Goal: Task Accomplishment & Management: Manage account settings

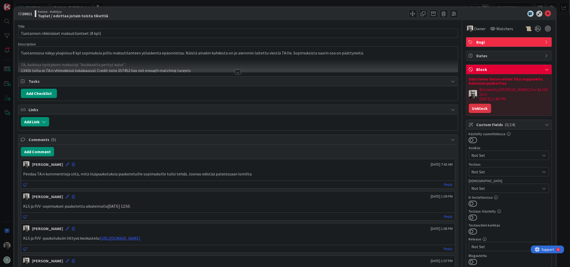
click at [483, 104] on button "Unblock" at bounding box center [480, 108] width 22 height 9
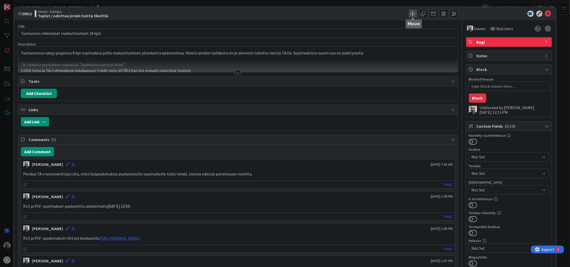
click at [416, 13] on span at bounding box center [413, 14] width 8 height 8
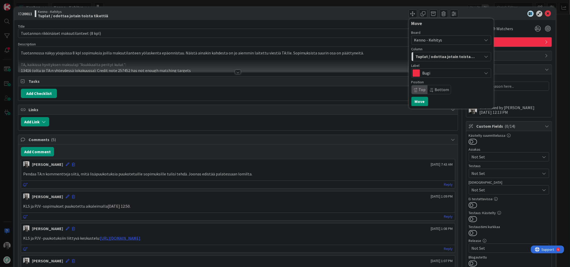
click at [441, 56] on span "Tuplat / odottaa jotain toista tikettiä" at bounding box center [445, 56] width 59 height 7
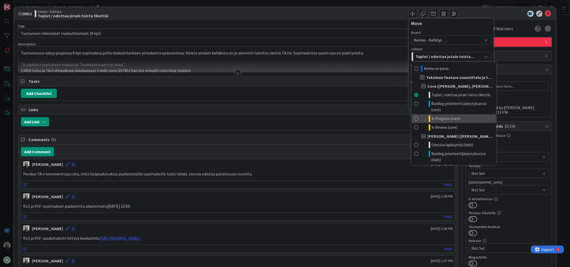
click at [461, 118] on link "In Progress (core)" at bounding box center [454, 118] width 84 height 9
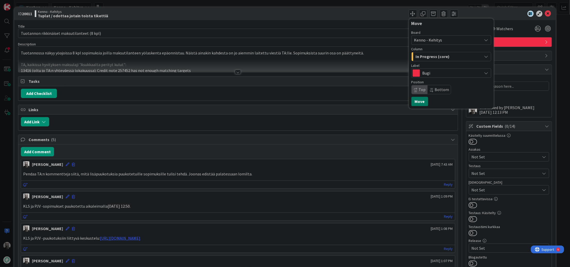
click at [420, 100] on button "Move" at bounding box center [420, 101] width 17 height 9
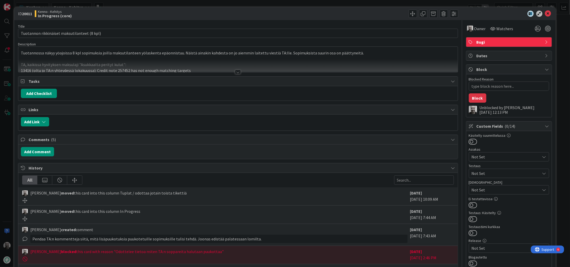
type textarea "x"
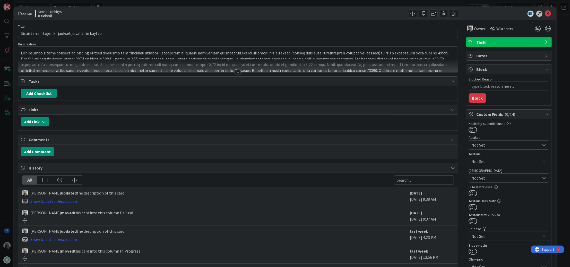
click at [236, 72] on div at bounding box center [238, 72] width 6 height 4
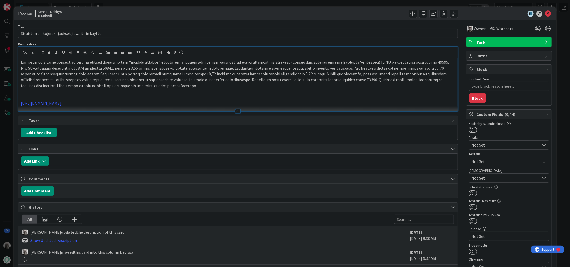
scroll to position [1, 0]
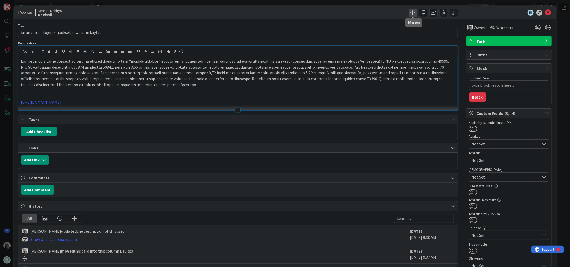
click at [413, 12] on span at bounding box center [413, 13] width 8 height 8
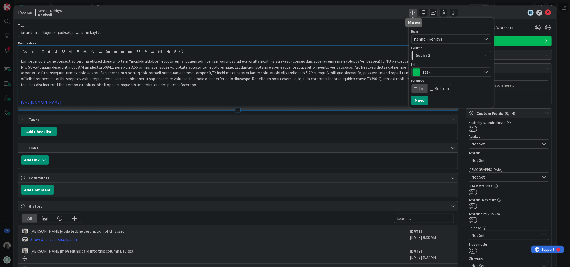
click at [413, 12] on span at bounding box center [413, 13] width 8 height 8
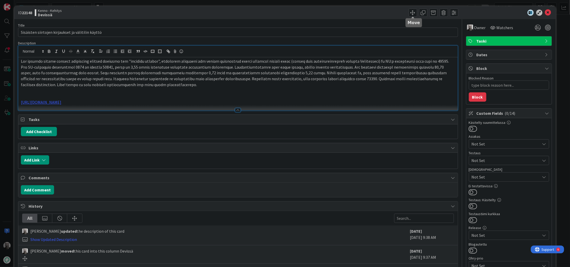
click at [372, 15] on div "Move Move" at bounding box center [349, 13] width 219 height 8
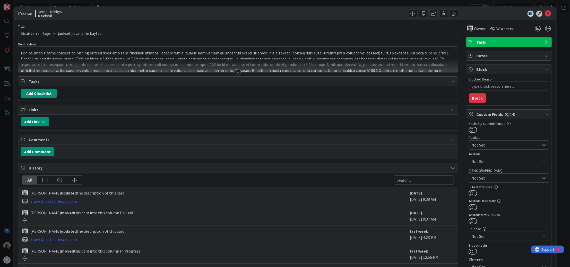
click at [113, 5] on div "ID 22148 Kenno - Kehitys Devissä Title 50 / 128 Sisäisten siirtojen kirjaukset …" at bounding box center [285, 133] width 570 height 267
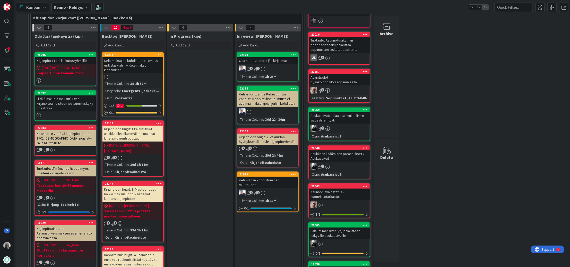
scroll to position [117, 0]
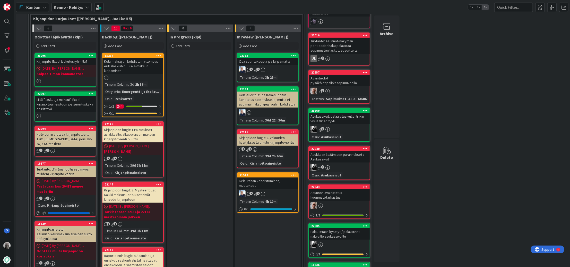
click at [146, 64] on div "Kela-maksujen kohdistumattomuus erillislaskuihin + Kela-maksun kirjaaminen" at bounding box center [133, 66] width 61 height 16
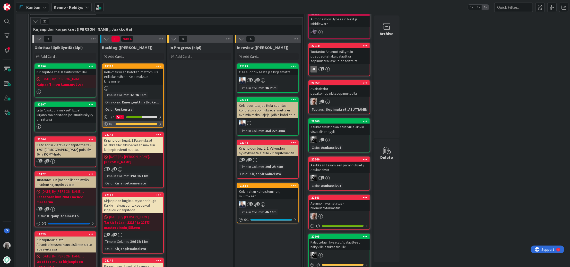
scroll to position [106, 0]
click at [143, 145] on div "Kirjanpidon bugit: 1.Palautukset asiakkaalle: alkuperäisen maksun kirjanpitovie…" at bounding box center [133, 145] width 61 height 16
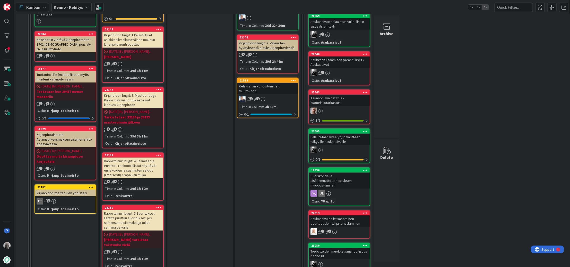
click at [137, 100] on div "Kirjanpidon bugit: 3. Mysteeribugi: Kaikki maksusuoritukset eivät kirjaudu kirj…" at bounding box center [133, 100] width 61 height 16
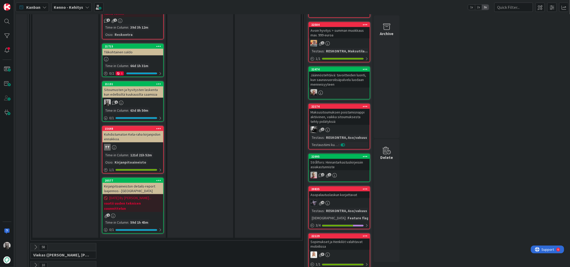
scroll to position [502, 0]
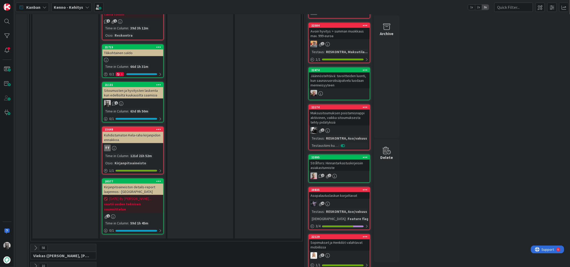
click at [126, 132] on div "Kohdistumaton Kela-raha kirjanpidon ennakkoa." at bounding box center [133, 137] width 61 height 11
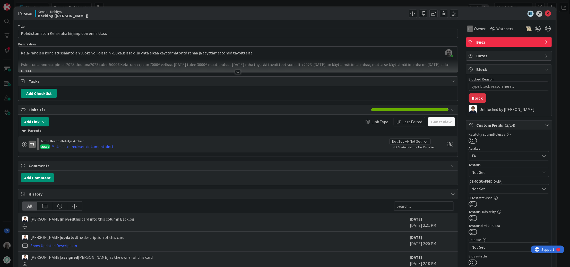
click at [239, 72] on div at bounding box center [238, 72] width 6 height 4
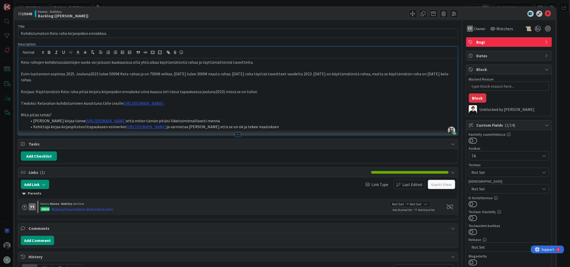
click at [75, 104] on p "Tiedoksi: Kelarahan kohdistuminen kuvattuna tälle sivulle https://pandia-oy.atl…" at bounding box center [238, 103] width 434 height 6
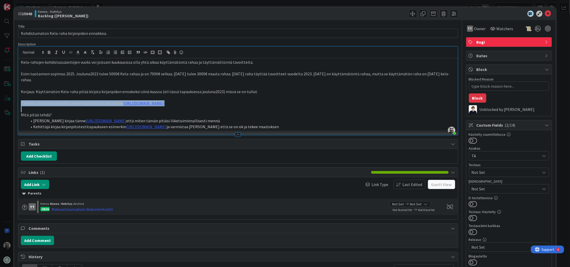
click at [75, 104] on p "Tiedoksi: Kelarahan kohdistuminen kuvattuna tälle sivulle https://pandia-oy.atl…" at bounding box center [238, 103] width 434 height 6
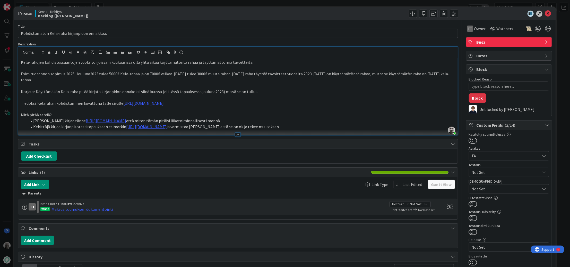
click at [44, 125] on li "Kehittäjä kirjaa kirjanpitotestitapaukseen esimerkin https://pandia-oy.atlassia…" at bounding box center [241, 127] width 428 height 6
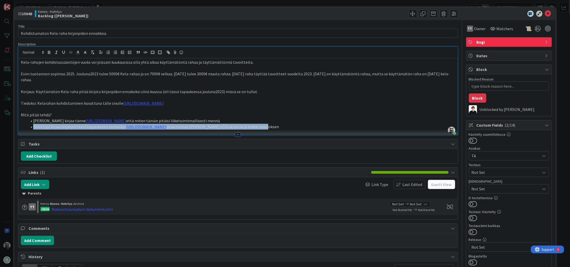
click at [44, 125] on li "Kehittäjä kirjaa kirjanpitotestitapaukseen esimerkin https://pandia-oy.atlassia…" at bounding box center [241, 127] width 428 height 6
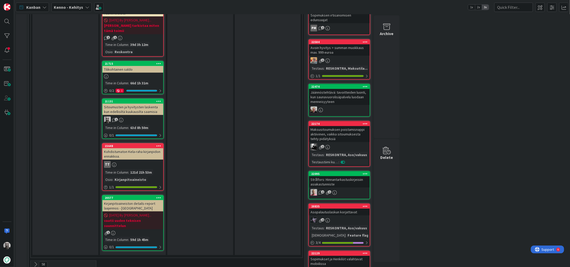
scroll to position [484, 0]
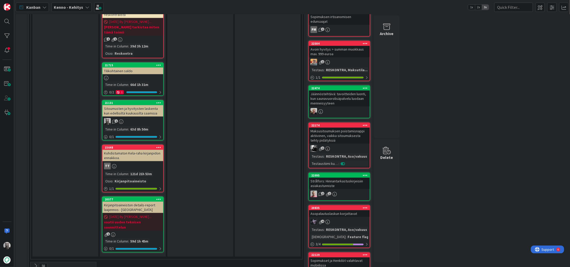
click at [147, 105] on div "Sitoumusten ja hyvitysten laskenta kun edellisiltä kuukausilta saamisia" at bounding box center [133, 110] width 61 height 11
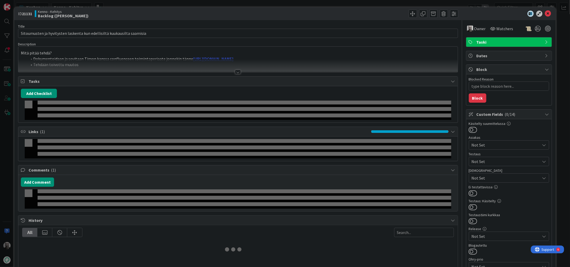
type textarea "x"
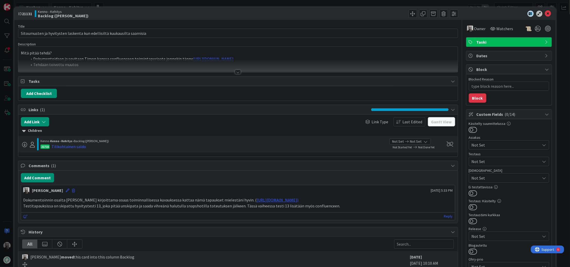
click at [239, 72] on div at bounding box center [238, 72] width 6 height 4
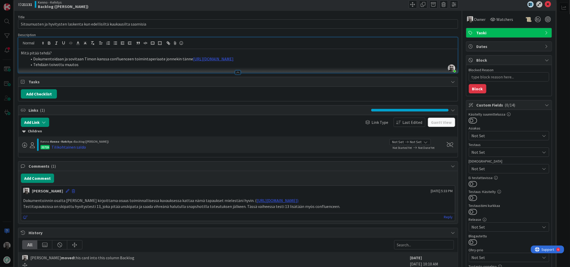
scroll to position [13, 0]
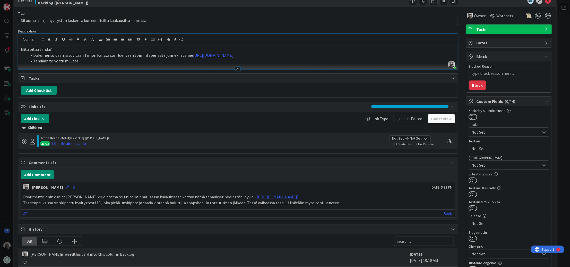
click at [128, 195] on p "Dokumentoinnin osalta timon kirjoittama osuus toiminnallisessa kuvauksessa katt…" at bounding box center [238, 197] width 430 height 6
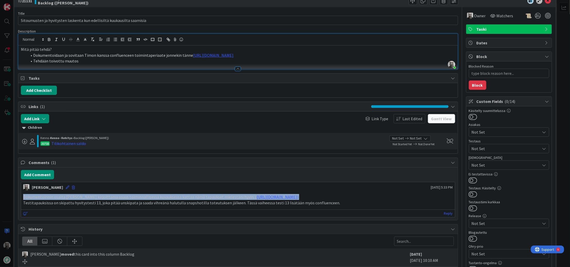
click at [128, 195] on p "Dokumentoinnin osalta timon kirjoittama osuus toiminnallisessa kuvauksessa katt…" at bounding box center [238, 197] width 430 height 6
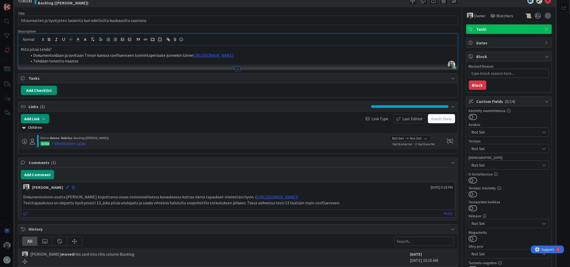
click at [117, 202] on p "Testitapauksissa on skipattu hyvitystesti 13, joka pitää unskipata ja saada vih…" at bounding box center [238, 203] width 430 height 6
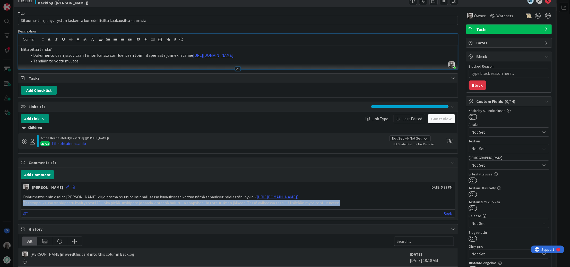
click at [117, 202] on p "Testitapauksissa on skipattu hyvitystesti 13, joka pitää unskipata ja saada vih…" at bounding box center [238, 203] width 430 height 6
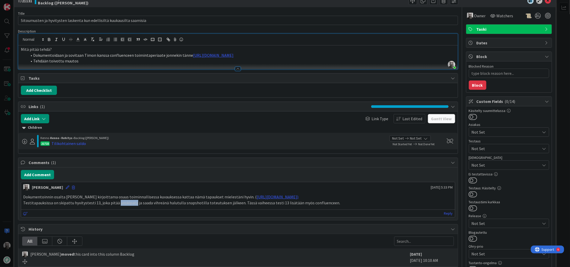
click at [117, 202] on p "Testitapauksissa on skipattu hyvitystesti 13, joka pitää unskipata ja saada vih…" at bounding box center [238, 203] width 430 height 6
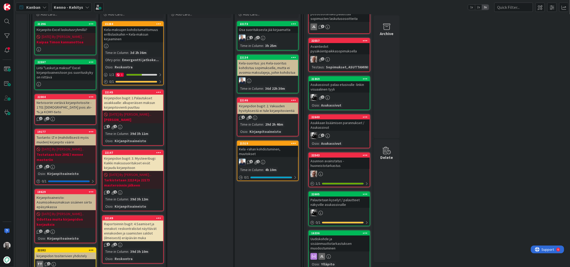
scroll to position [140, 0]
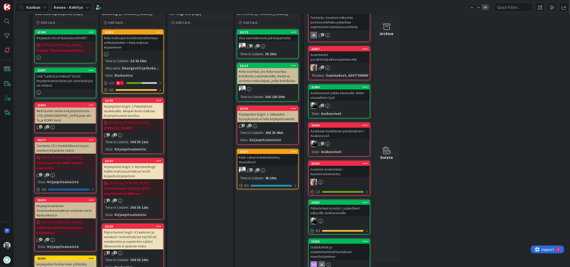
click at [133, 108] on div "Kirjanpidon bugit: 1.Palautukset asiakkaalle: alkuperäisen maksun kirjanpitovie…" at bounding box center [133, 111] width 61 height 16
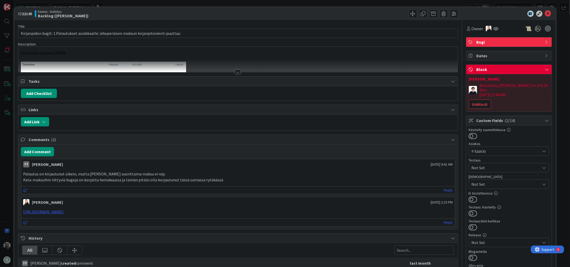
click at [240, 71] on div at bounding box center [238, 72] width 6 height 4
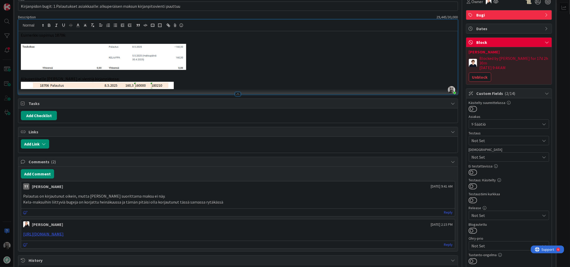
scroll to position [29, 0]
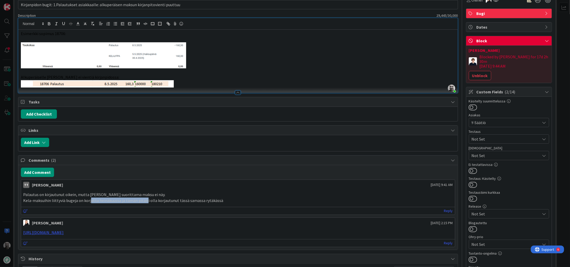
drag, startPoint x: 90, startPoint y: 199, endPoint x: 144, endPoint y: 201, distance: 54.4
click at [144, 201] on p "Kela-maksuihin liittyviä bugeja on korjattu heinäkuussa ja tämän pitäisi olla k…" at bounding box center [238, 200] width 430 height 6
drag, startPoint x: 87, startPoint y: 199, endPoint x: 181, endPoint y: 198, distance: 94.0
click at [181, 198] on p "Kela-maksuihin liittyviä bugeja on korjattu heinäkuussa ja tämän pitäisi olla k…" at bounding box center [238, 200] width 430 height 6
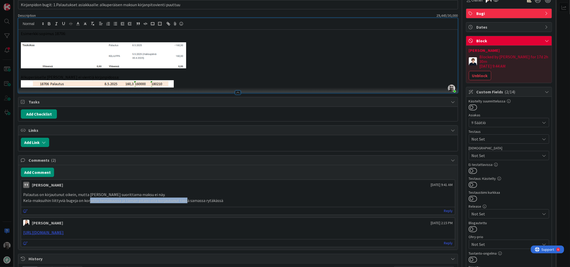
click at [181, 198] on p "Kela-maksuihin liittyviä bugeja on korjattu heinäkuussa ja tämän pitäisi olla k…" at bounding box center [238, 200] width 430 height 6
drag, startPoint x: 181, startPoint y: 198, endPoint x: 110, endPoint y: 198, distance: 71.1
click at [110, 198] on p "Kela-maksuihin liittyviä bugeja on korjattu heinäkuussa ja tämän pitäisi olla k…" at bounding box center [238, 200] width 430 height 6
click at [88, 199] on p "Kela-maksuihin liittyviä bugeja on korjattu heinäkuussa ja tämän pitäisi olla k…" at bounding box center [238, 200] width 430 height 6
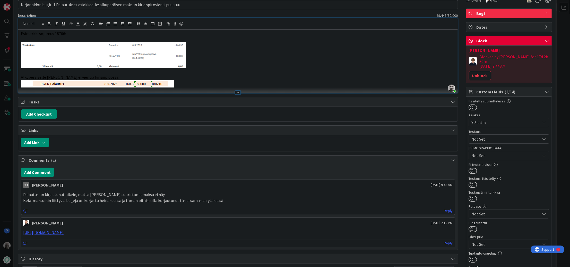
click at [88, 199] on p "Kela-maksuihin liittyviä bugeja on korjattu heinäkuussa ja tämän pitäisi olla k…" at bounding box center [238, 200] width 430 height 6
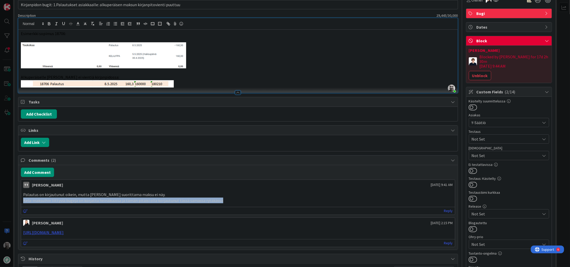
click at [88, 199] on p "Kela-maksuihin liittyviä bugeja on korjattu heinäkuussa ja tämän pitäisi olla k…" at bounding box center [238, 200] width 430 height 6
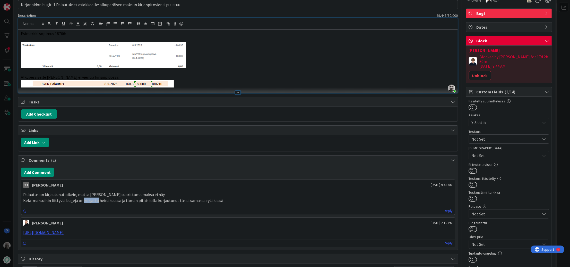
click at [88, 199] on p "Kela-maksuihin liittyviä bugeja on korjattu heinäkuussa ja tämän pitäisi olla k…" at bounding box center [238, 200] width 430 height 6
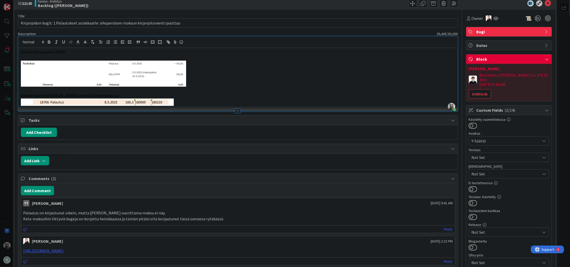
scroll to position [0, 0]
